Goal: Task Accomplishment & Management: Use online tool/utility

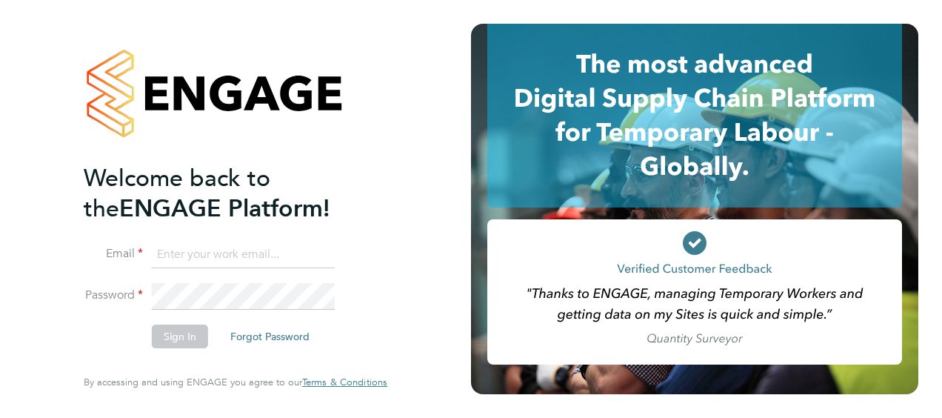
click at [169, 264] on input at bounding box center [243, 254] width 183 height 27
type input "[EMAIL_ADDRESS][PERSON_NAME][DOMAIN_NAME]"
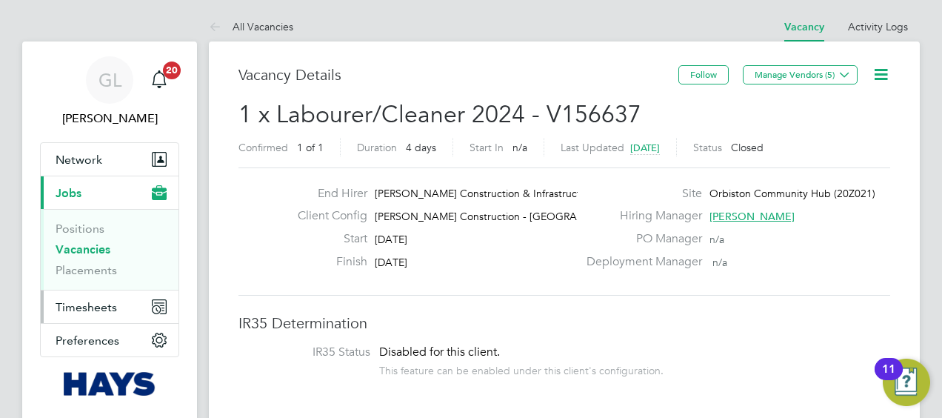
click at [67, 307] on span "Timesheets" at bounding box center [86, 307] width 61 height 14
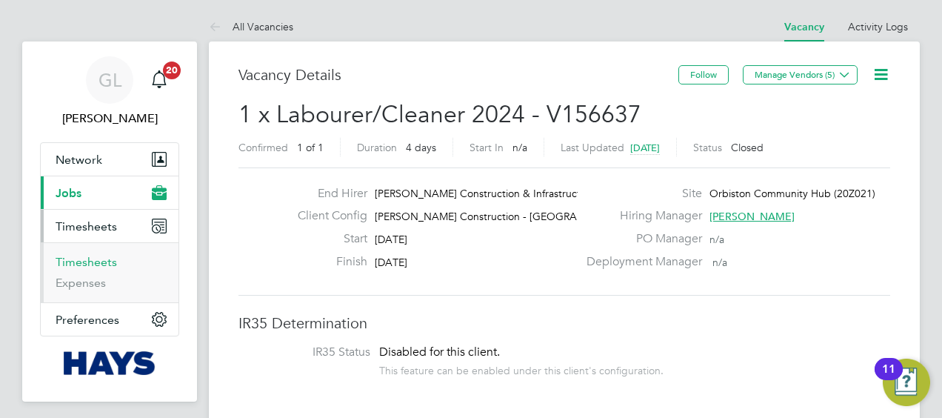
click at [80, 259] on link "Timesheets" at bounding box center [86, 262] width 61 height 14
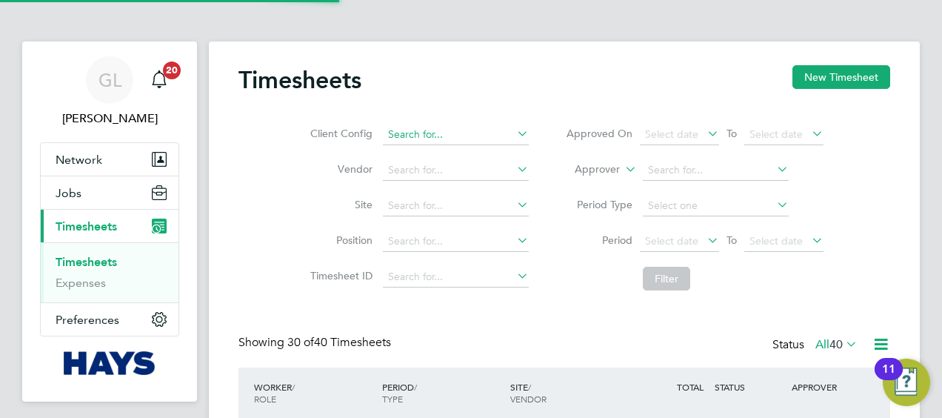
scroll to position [37, 128]
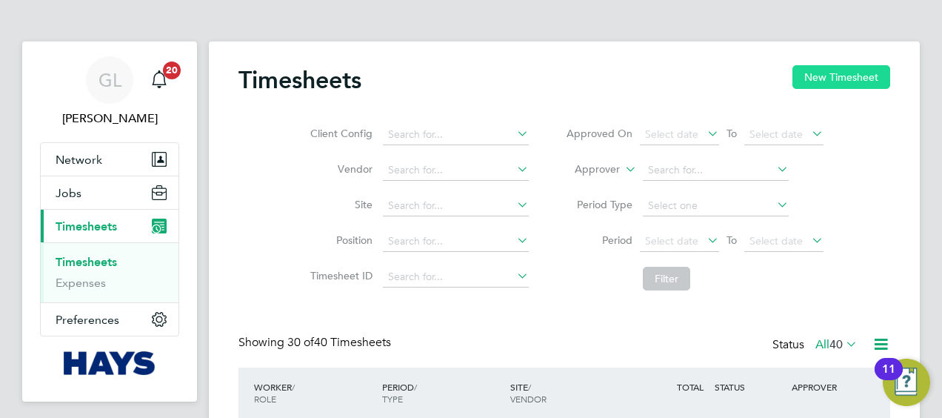
click at [835, 80] on button "New Timesheet" at bounding box center [841, 77] width 98 height 24
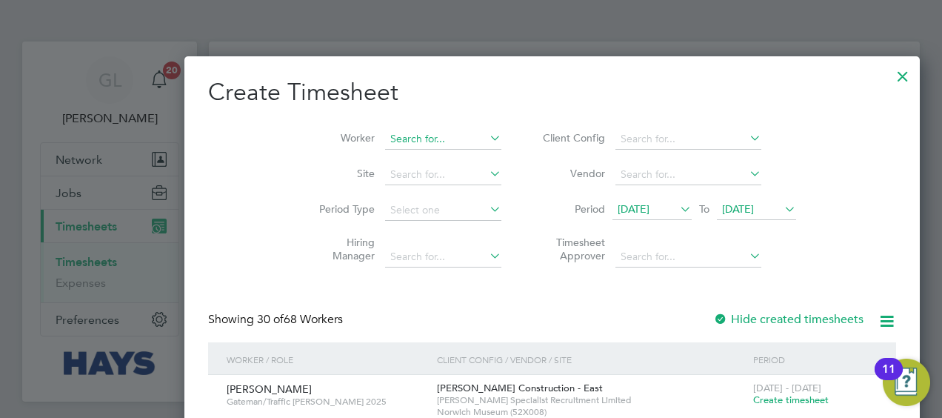
click at [385, 138] on input at bounding box center [443, 139] width 116 height 21
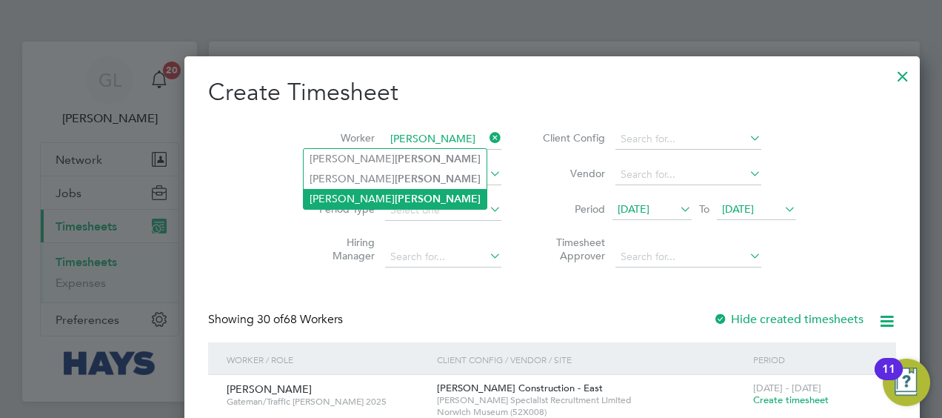
click at [347, 196] on li "Edward Wallace" at bounding box center [395, 199] width 183 height 20
type input "Edward Wallace"
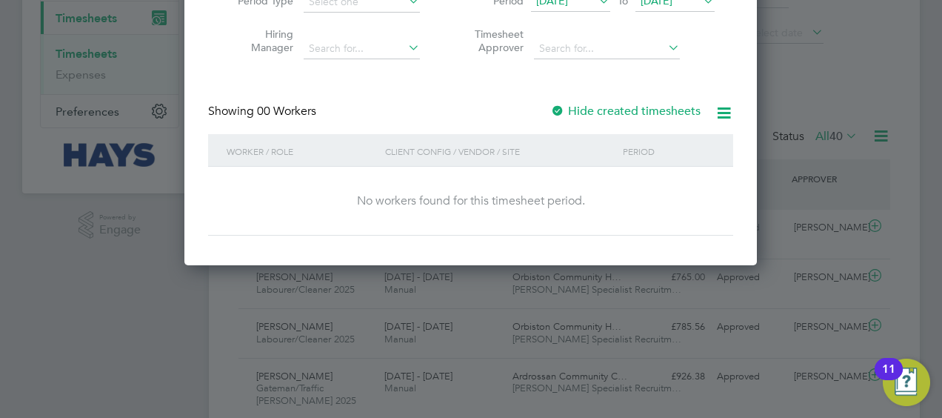
click at [669, 112] on label "Hide created timesheets" at bounding box center [625, 111] width 150 height 15
click at [668, 112] on label "Hide created timesheets" at bounding box center [625, 111] width 150 height 15
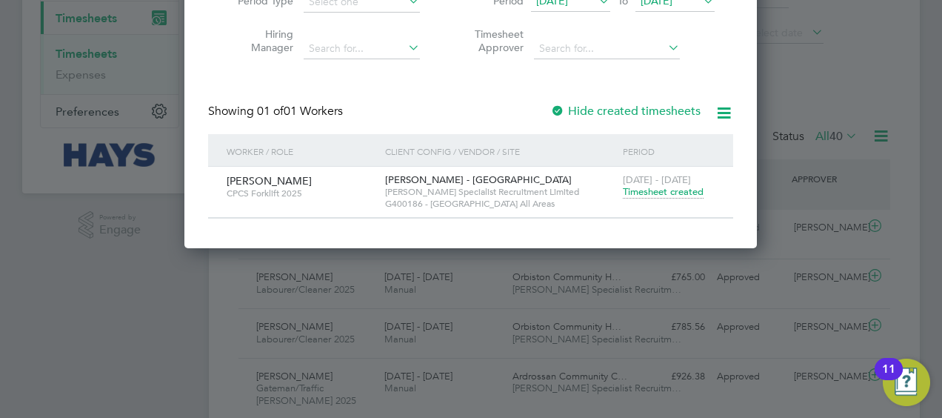
click at [666, 191] on span "Timesheet created" at bounding box center [663, 191] width 81 height 13
